Goal: Complete application form: Complete application form

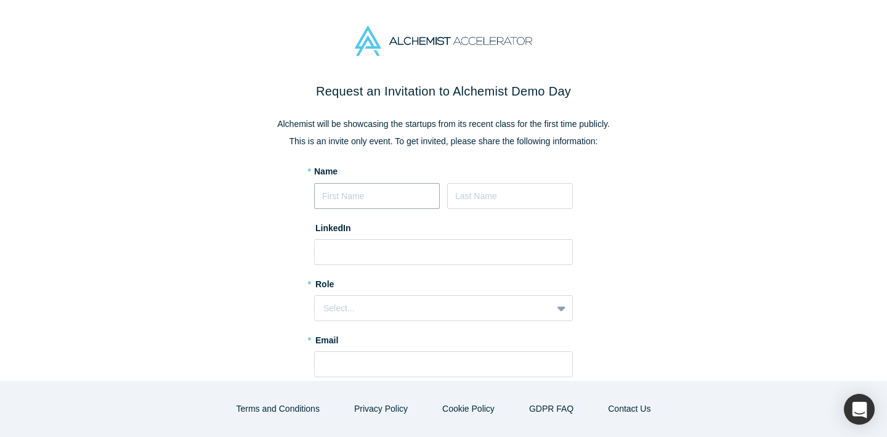
click at [378, 193] on input at bounding box center [377, 196] width 126 height 26
type input "[DEMOGRAPHIC_DATA]"
type input "[PERSON_NAME]"
type input "[EMAIL_ADDRESS][DOMAIN_NAME]"
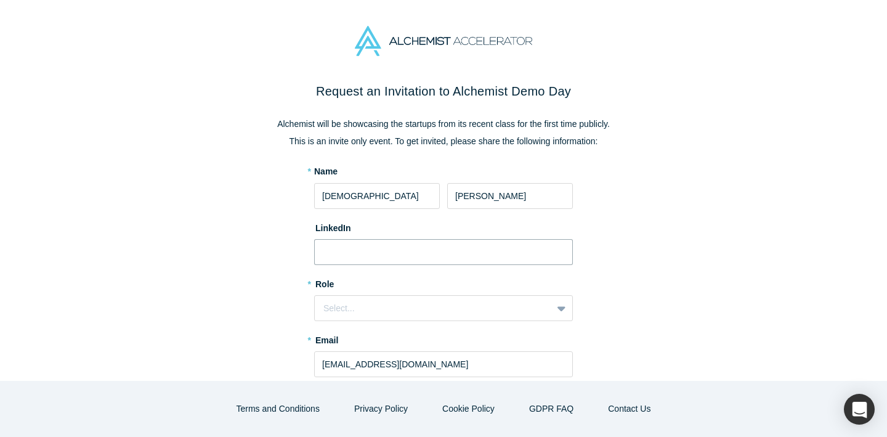
click at [399, 248] on input at bounding box center [443, 252] width 259 height 26
paste input "https://www.linkedin.com/in/vishnukrishnaprasad/"
type input "https://www.linkedin.com/in/vishnukrishnaprasad/"
click at [448, 309] on div "Select..." at bounding box center [433, 308] width 220 height 13
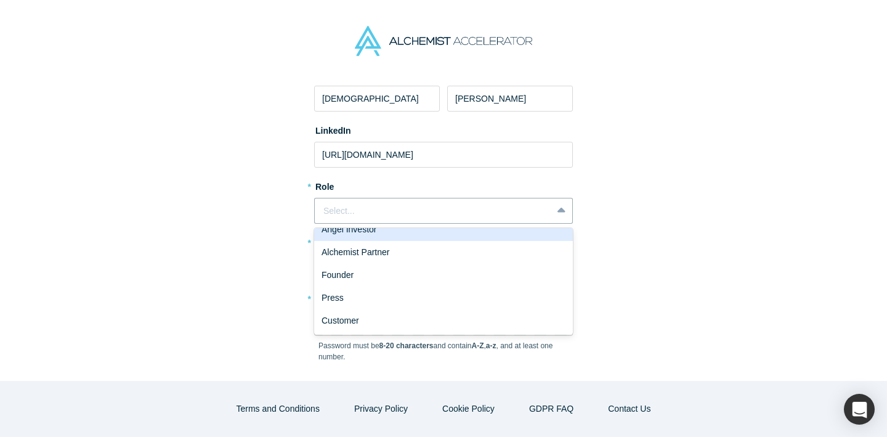
scroll to position [139, 0]
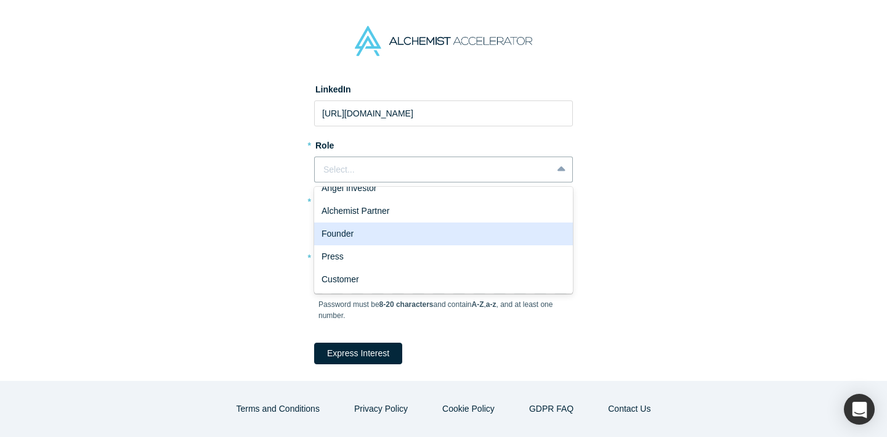
click at [533, 227] on div "Founder" at bounding box center [443, 233] width 259 height 23
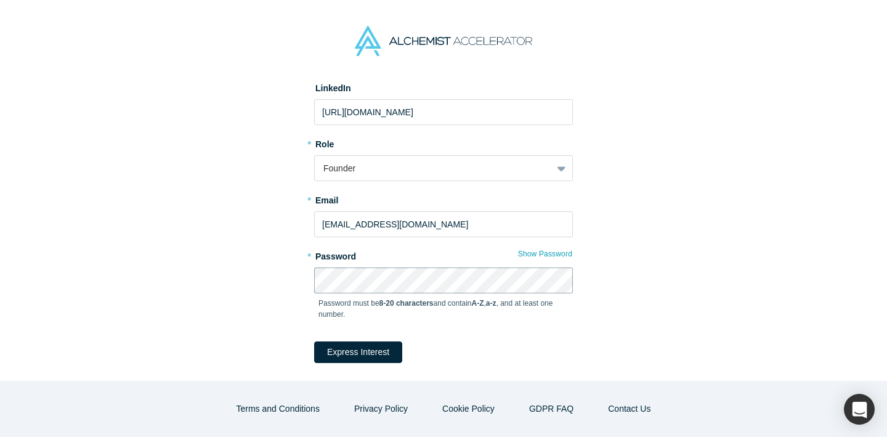
scroll to position [165, 0]
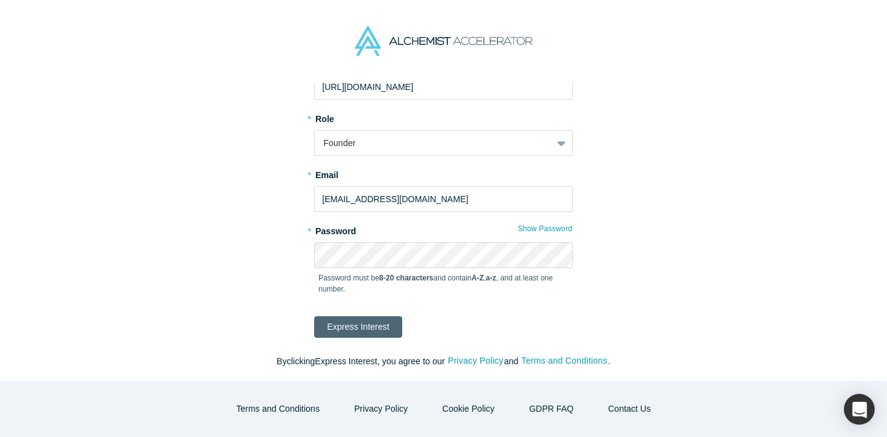
click at [378, 328] on button "Express Interest" at bounding box center [358, 327] width 88 height 22
